Goal: Communication & Community: Share content

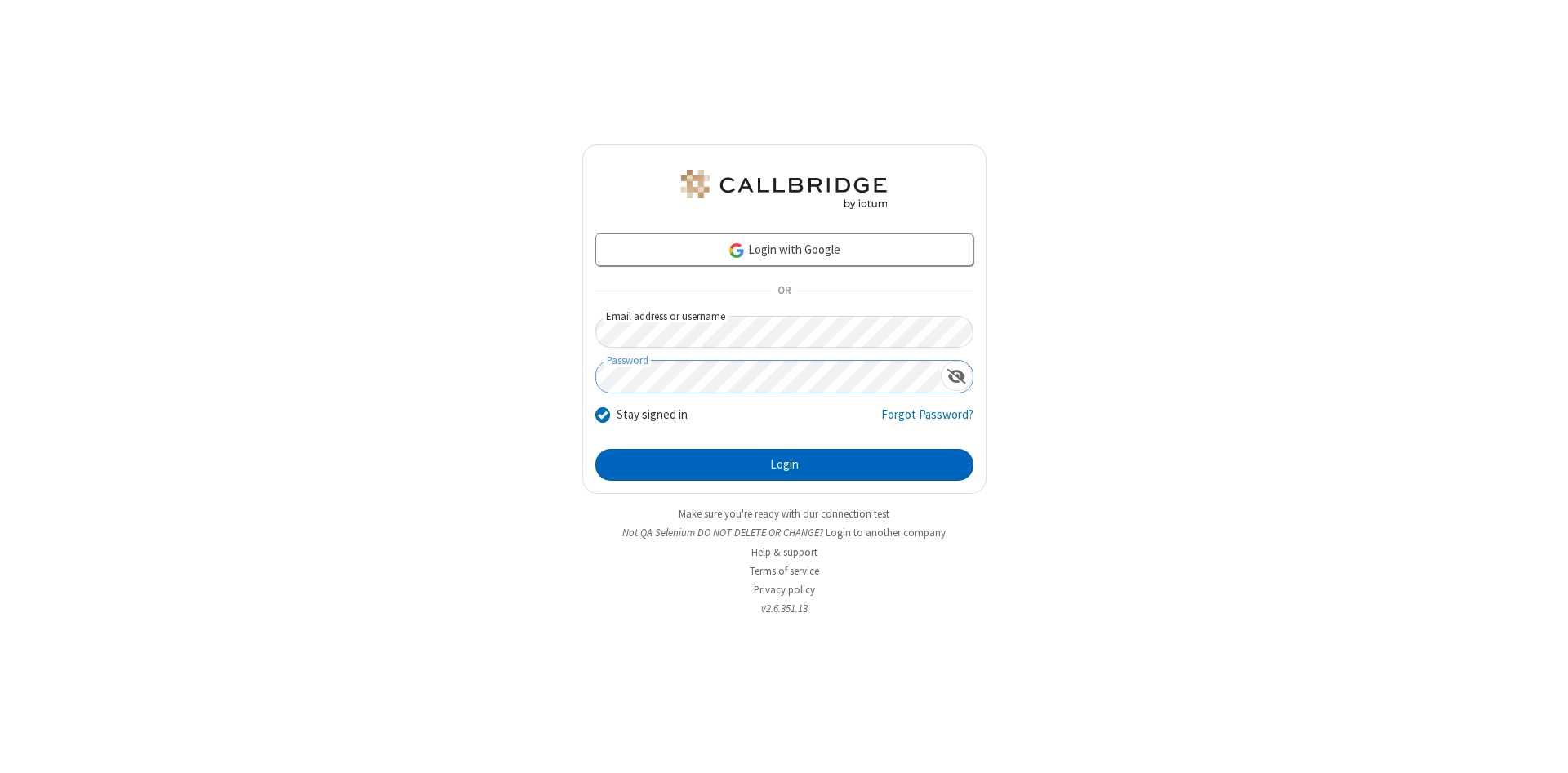
click at [784, 465] on button "Login" at bounding box center [784, 465] width 378 height 33
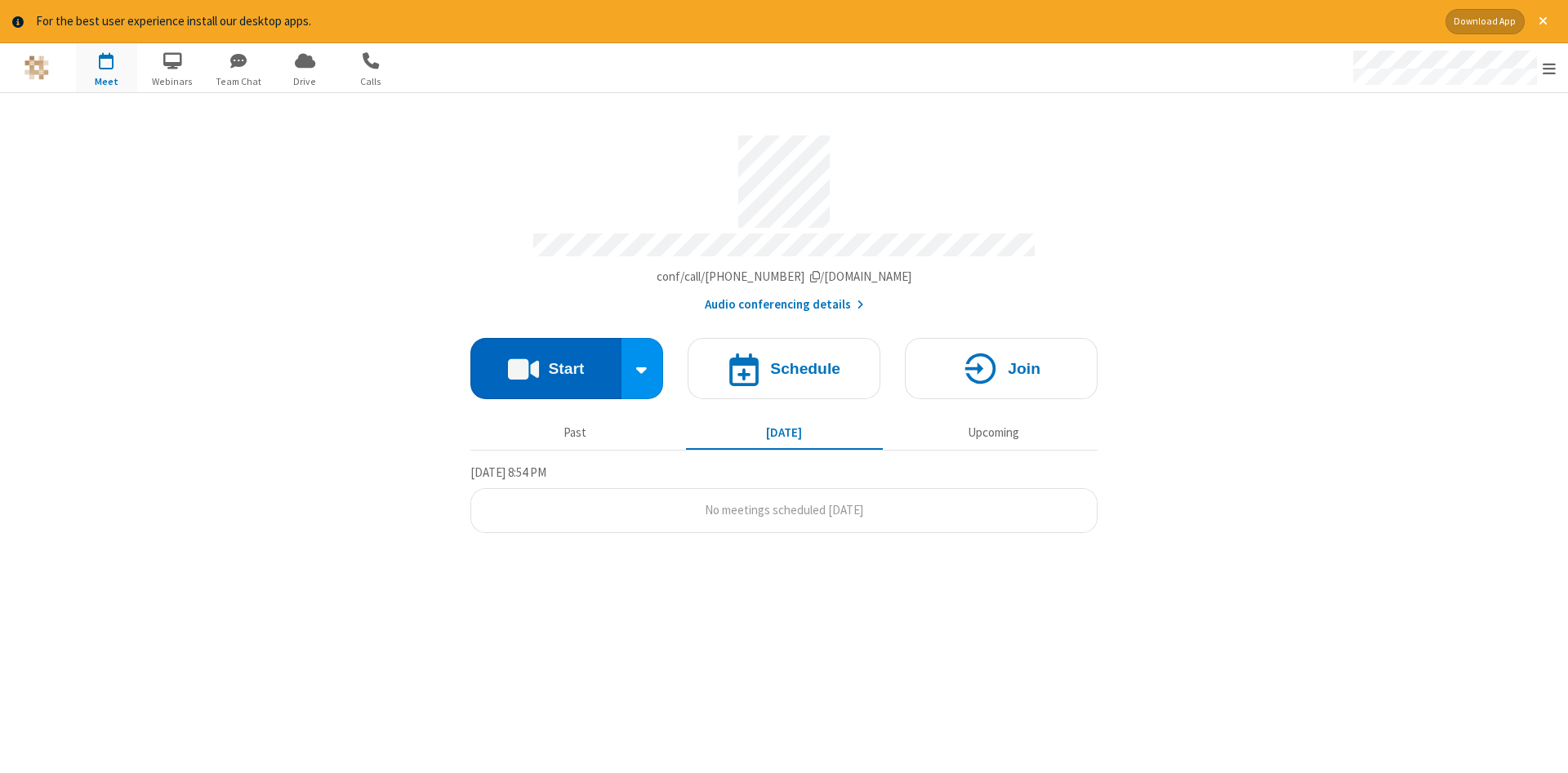
click at [545, 363] on button "Start" at bounding box center [546, 368] width 151 height 61
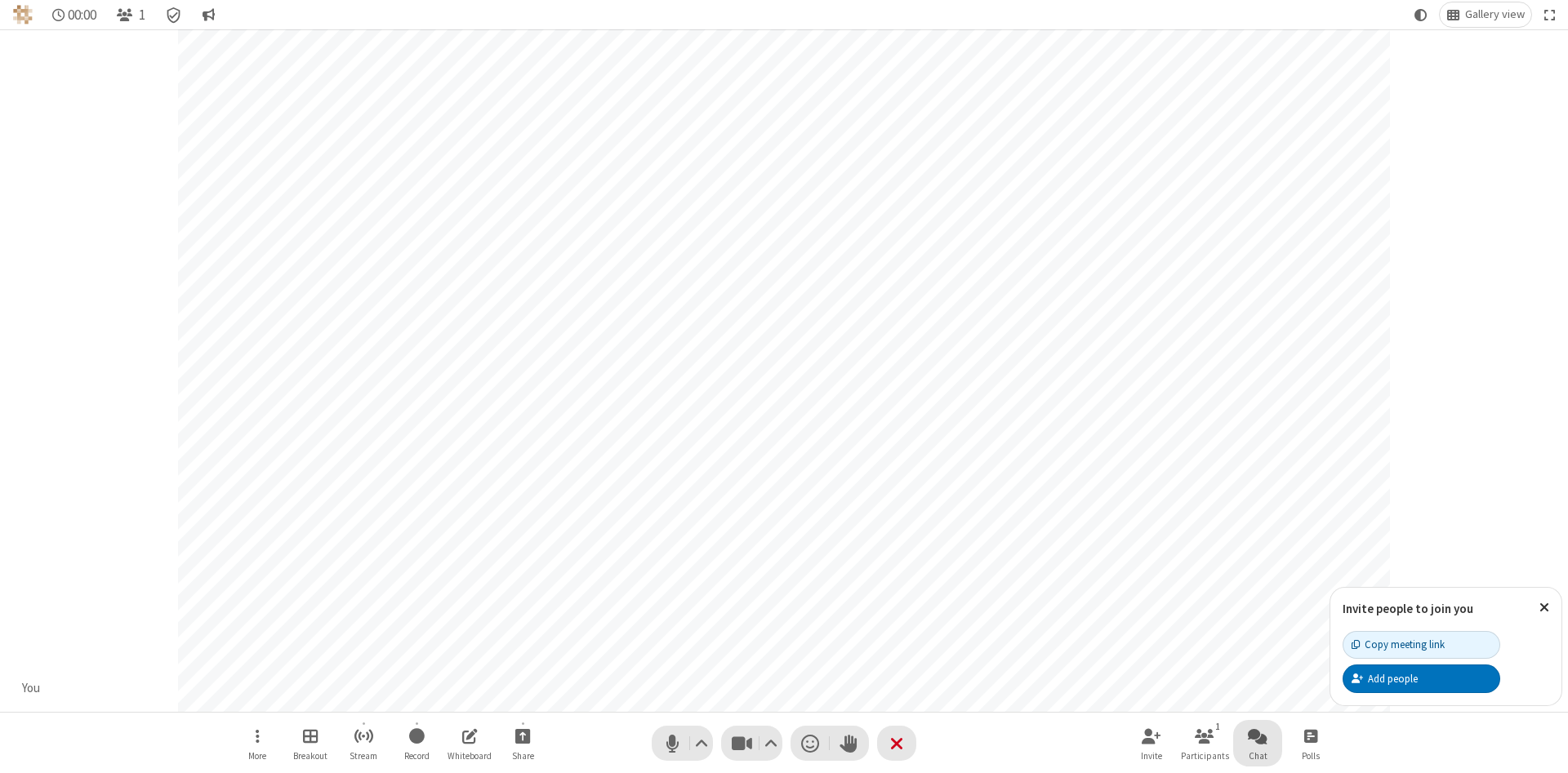
click at [1258, 735] on span "Open chat" at bounding box center [1257, 736] width 19 height 20
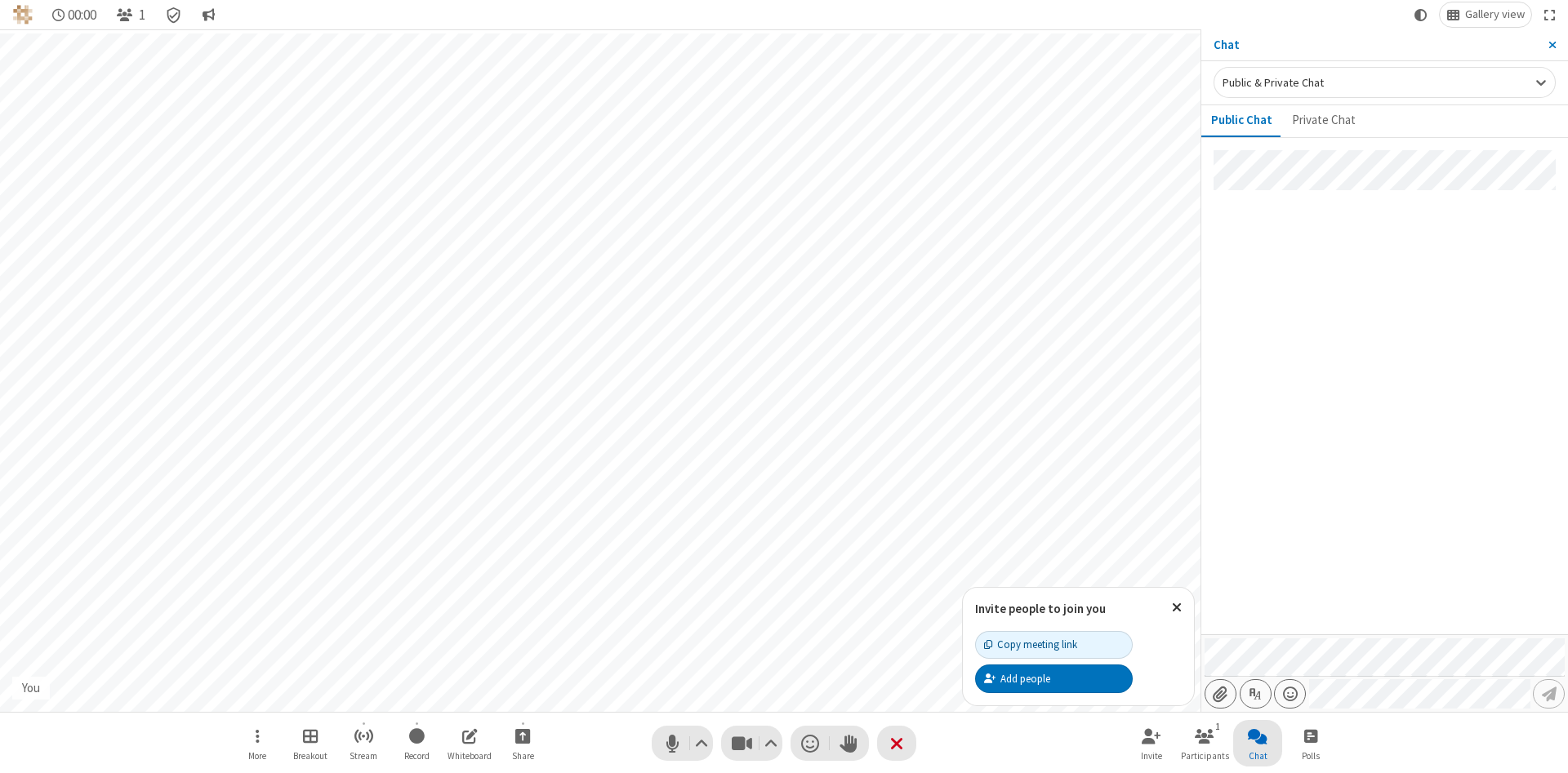
type input "C:\fakepath\doc_test.docx"
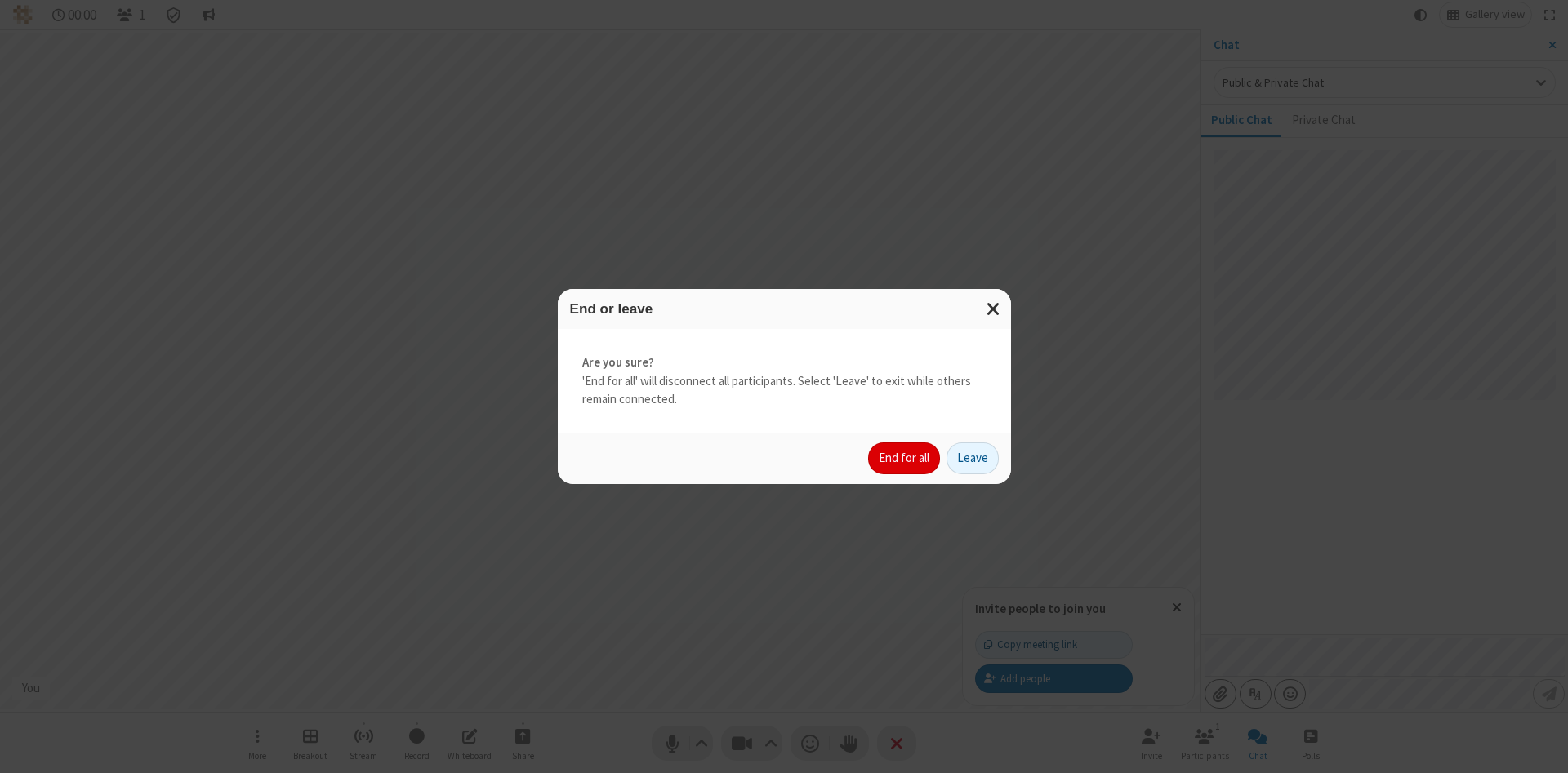
click at [905, 458] on button "End for all" at bounding box center [904, 458] width 72 height 33
